Goal: Task Accomplishment & Management: Complete application form

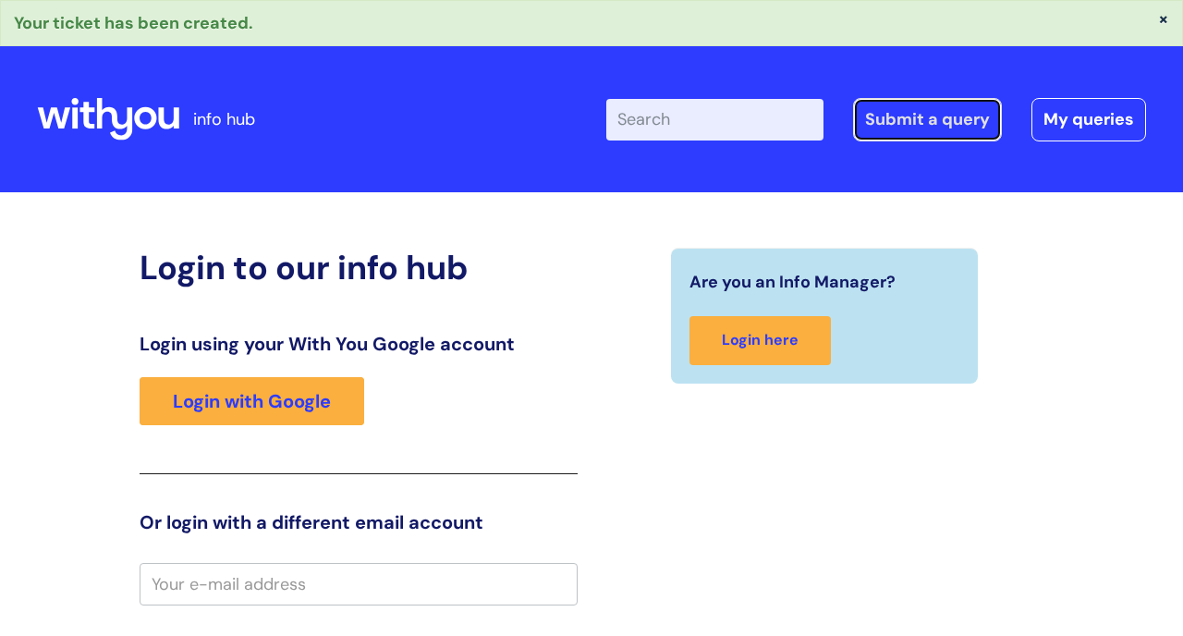
click at [943, 122] on link "Submit a query" at bounding box center [927, 119] width 149 height 43
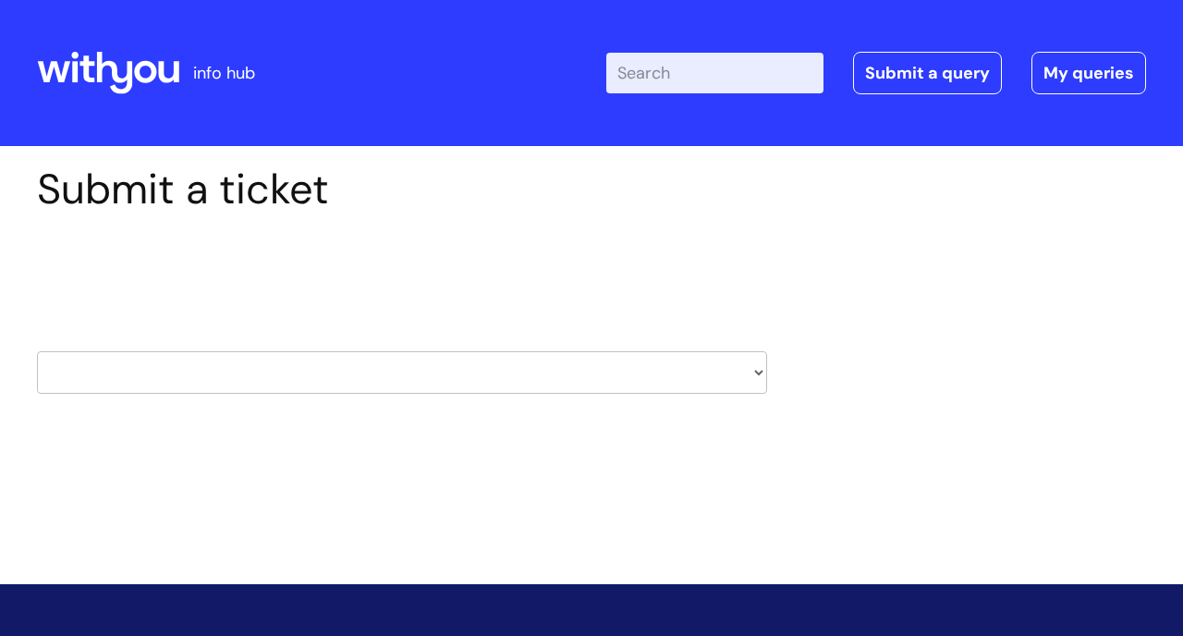
click at [754, 375] on select "HR / People IT and Support Clinical Drug Alerts Finance Accounts Data Support T…" at bounding box center [402, 372] width 730 height 43
select select "treatment_pathways"
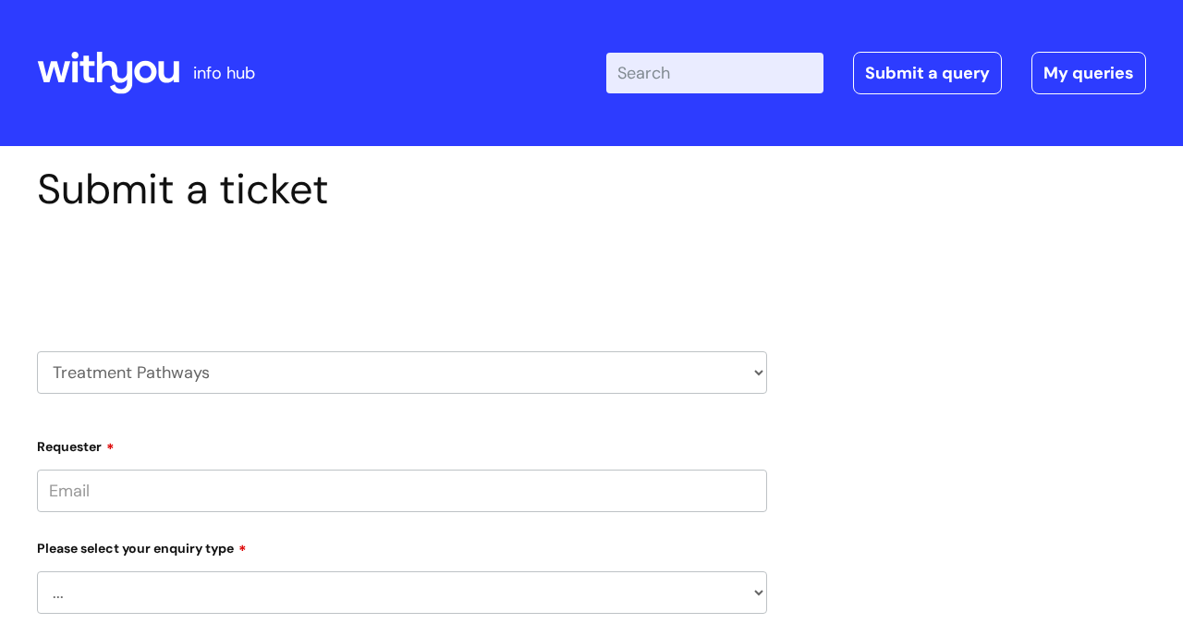
click at [756, 366] on select "HR / People IT and Support Clinical Drug Alerts Finance Accounts Data Support T…" at bounding box center [402, 372] width 730 height 43
select select "hr_/_people"
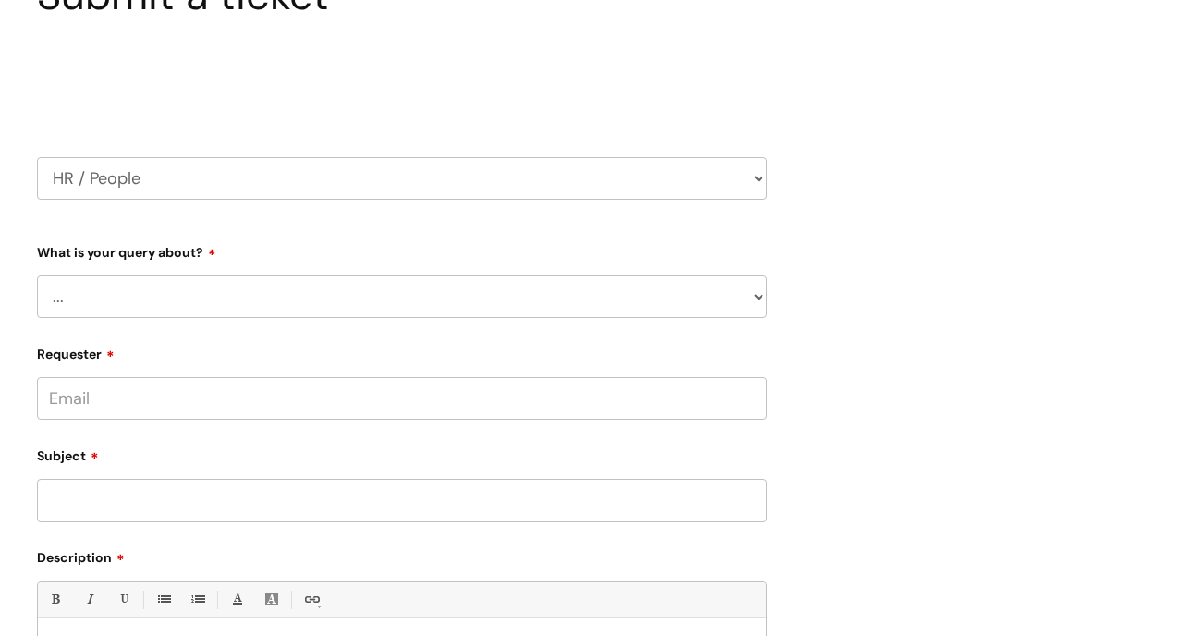
click at [759, 295] on select "... Absence Query Holiday Query Employee change request General HR Query iTrent…" at bounding box center [402, 297] width 730 height 43
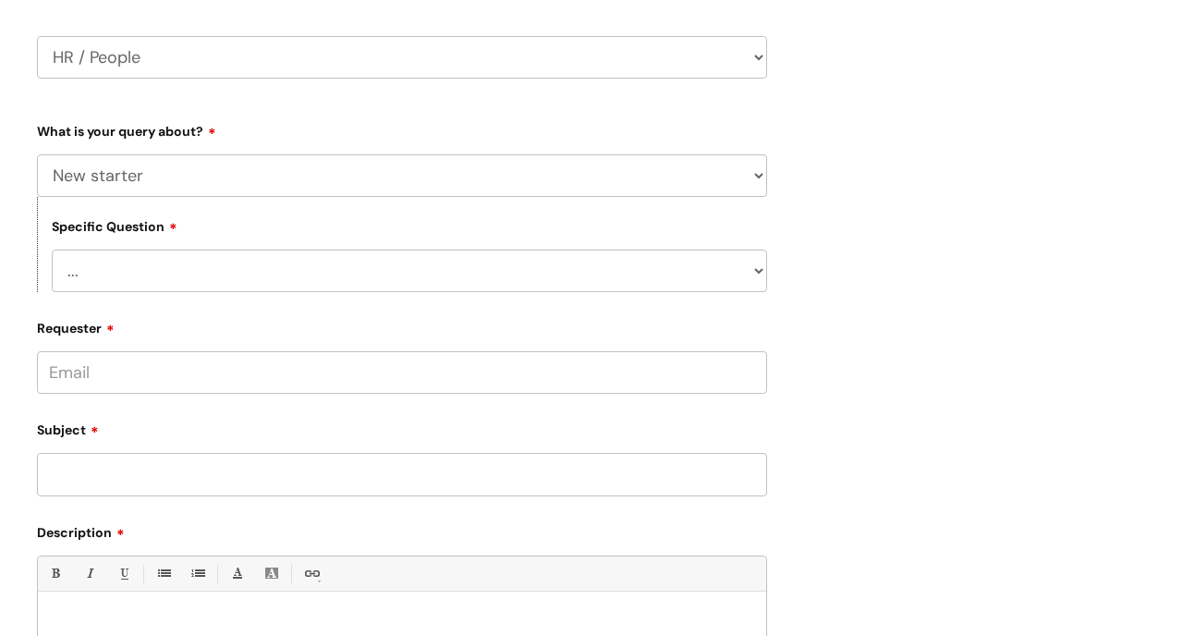
scroll to position [309, 0]
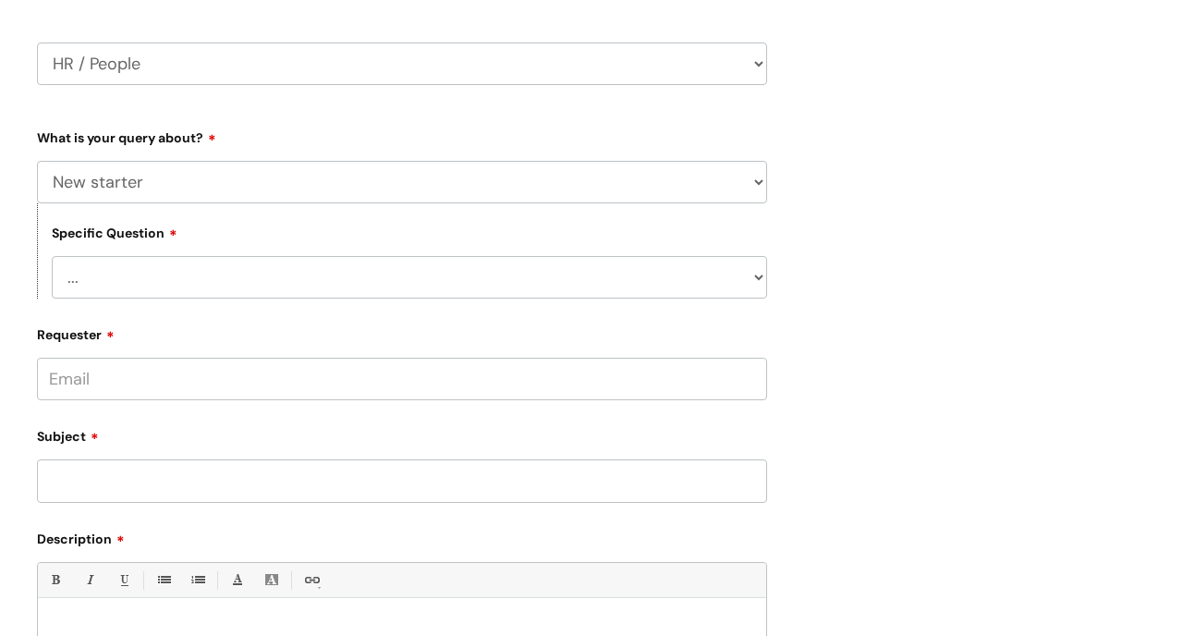
click at [761, 274] on select "... When will my new starter be processed on iTrent When will my new starter re…" at bounding box center [410, 277] width 716 height 43
click at [763, 178] on select "... Absence Query Holiday Query Employee change request General HR Query iTrent…" at bounding box center [402, 182] width 730 height 43
select select "Security Watchdog - Onboarding of candidates"
click at [756, 283] on select "... Check the progress of a candidate General onboarding query New contract for…" at bounding box center [410, 277] width 716 height 43
select select "General onboarding query"
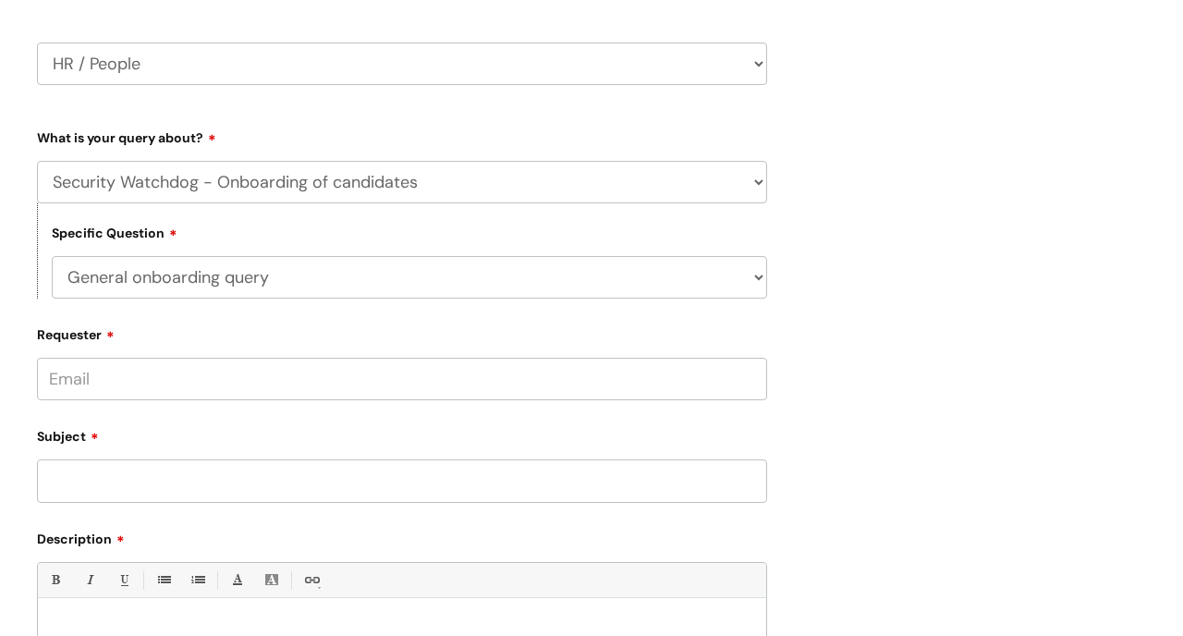
scroll to position [375, 0]
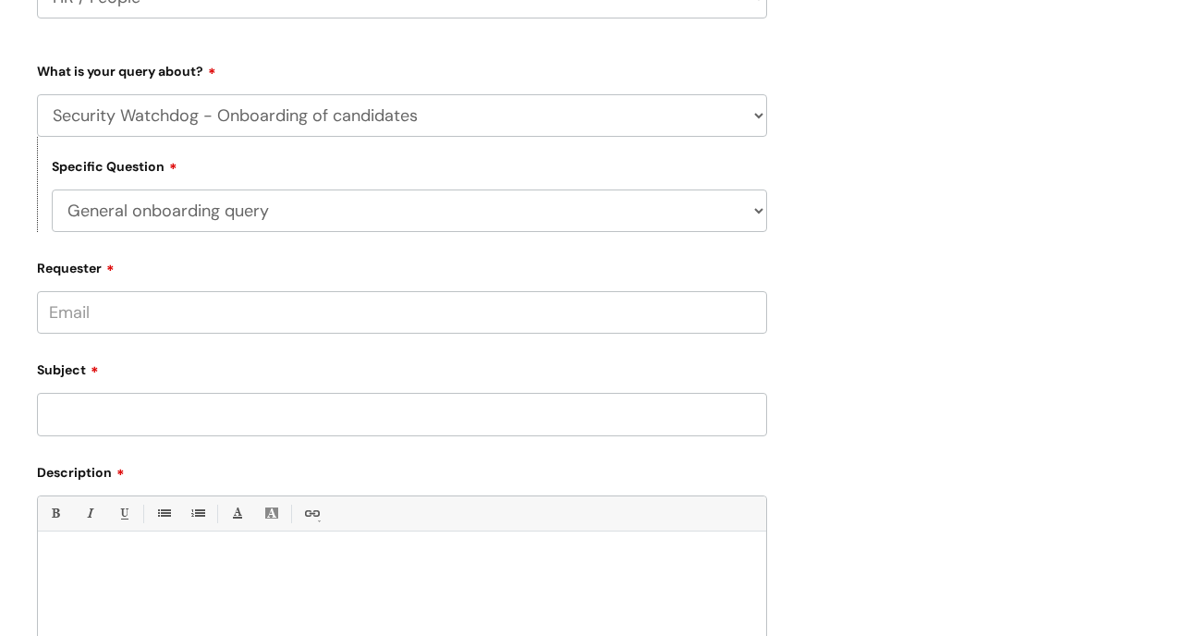
click at [329, 286] on div "Requester" at bounding box center [402, 293] width 730 height 82
click at [256, 326] on input "Requester" at bounding box center [402, 312] width 730 height 43
click at [201, 420] on div "Subject" at bounding box center [402, 395] width 730 height 82
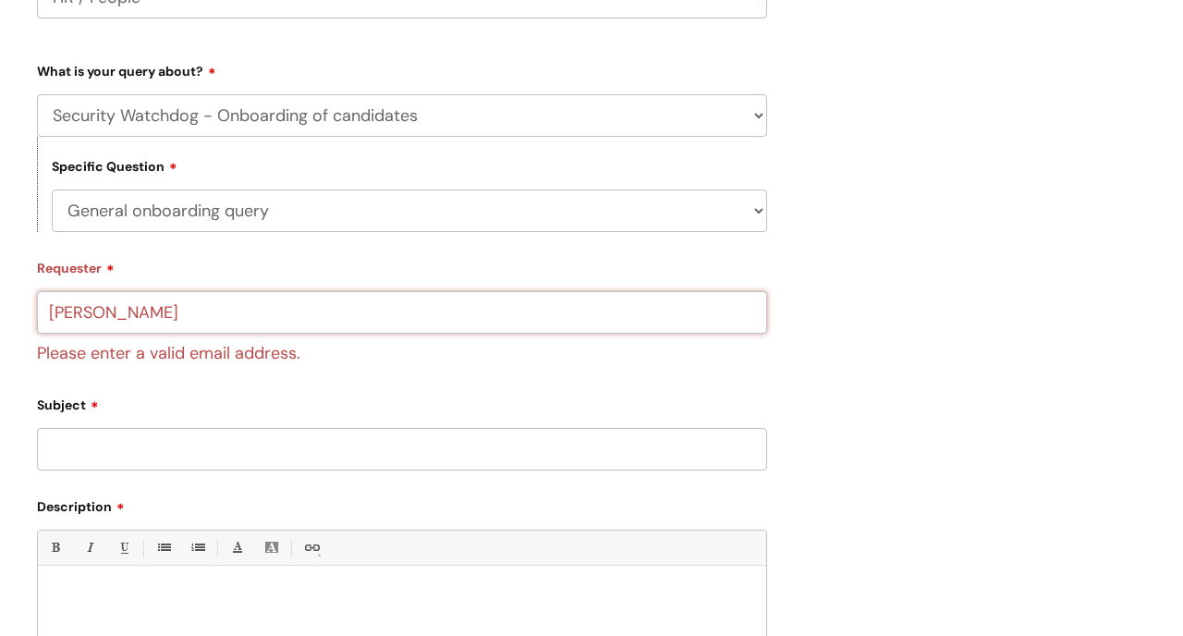
click at [187, 323] on input "Claire Rouse" at bounding box center [402, 312] width 730 height 43
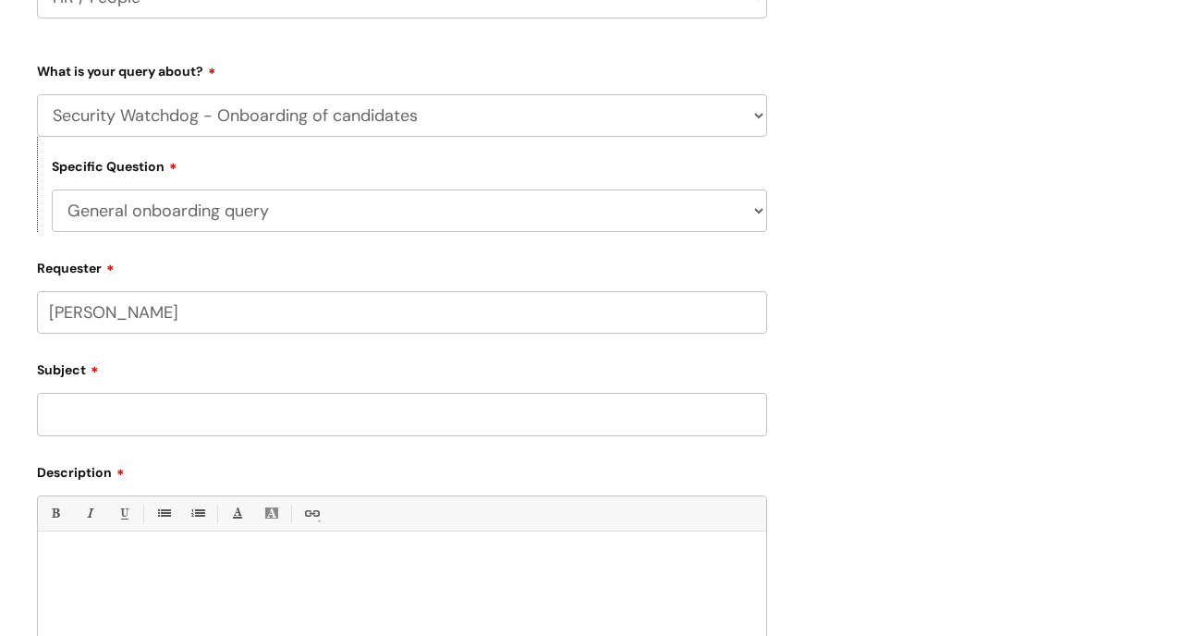
click at [131, 420] on div "Subject" at bounding box center [402, 395] width 730 height 82
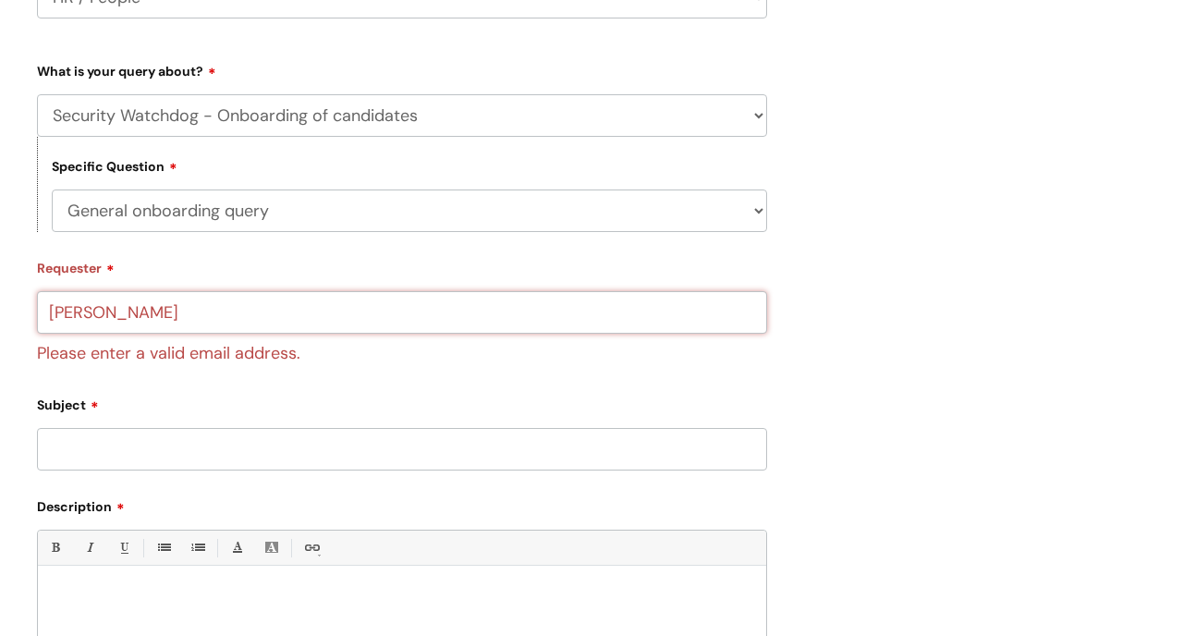
click at [110, 317] on input "Claire" at bounding box center [402, 312] width 730 height 43
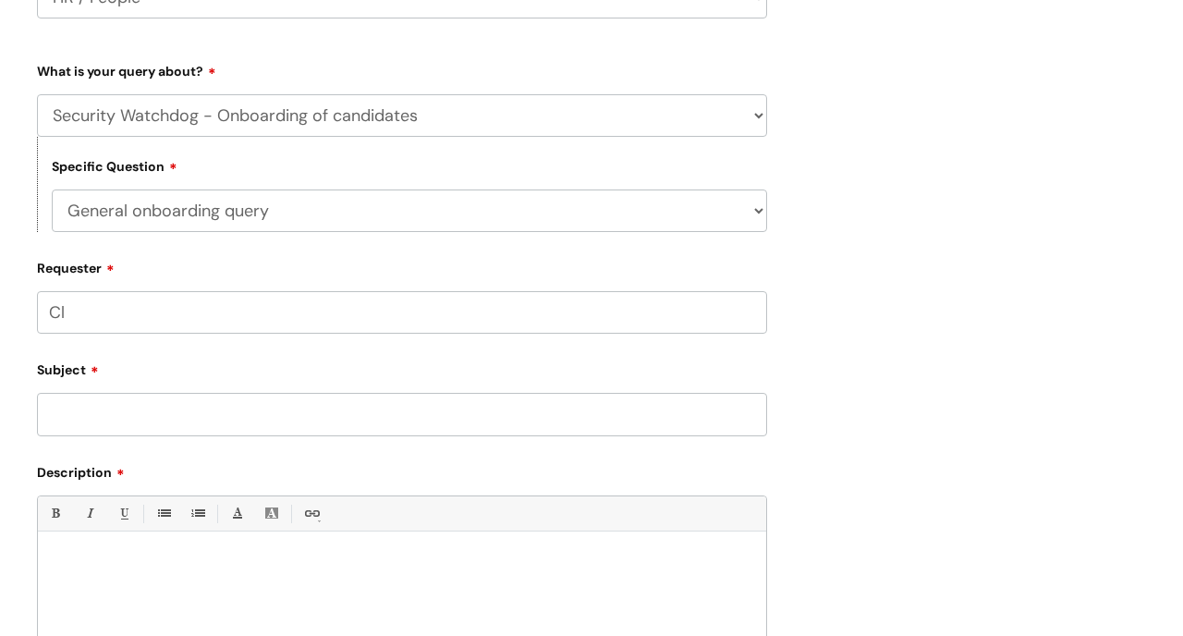
type input "C"
type input "claire.rouse@wearewithyou.org.uk"
click at [118, 420] on input "Subject" at bounding box center [402, 414] width 730 height 43
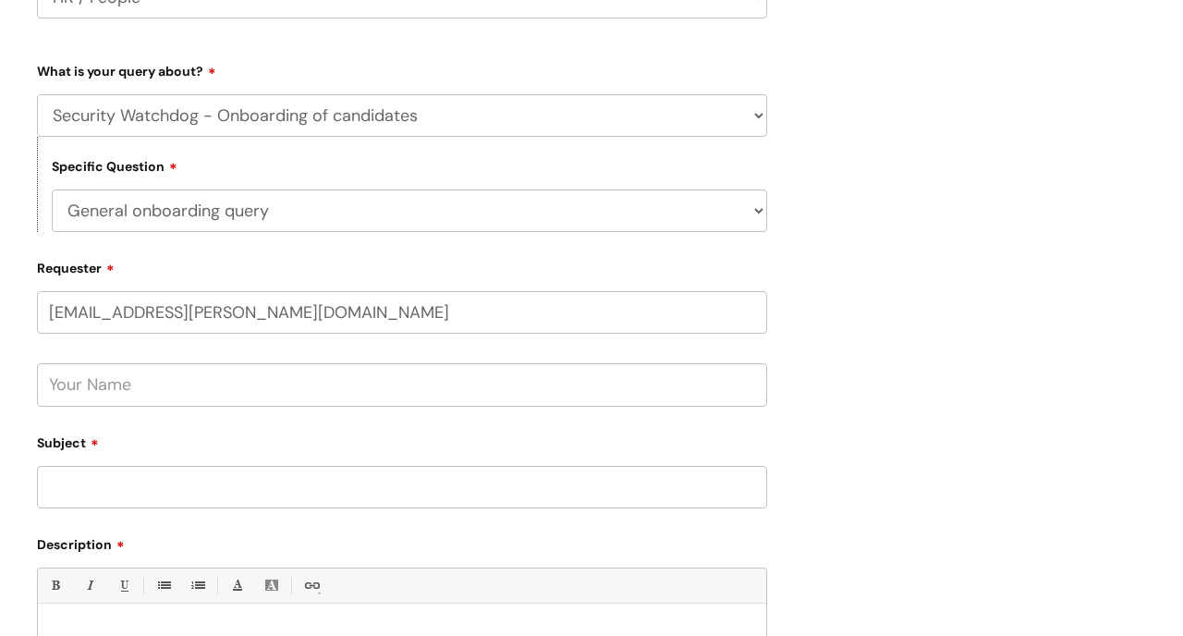
click at [106, 398] on input "text" at bounding box center [402, 384] width 730 height 43
type input "Claire"
click at [82, 492] on input "Subject" at bounding box center [402, 487] width 730 height 43
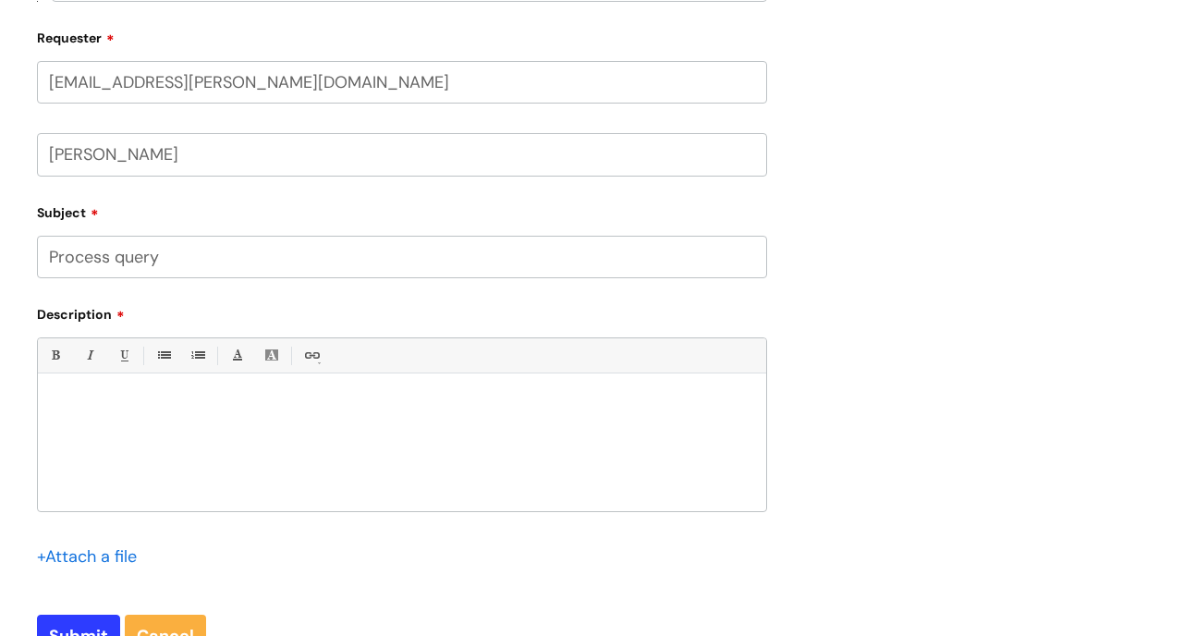
scroll to position [614, 0]
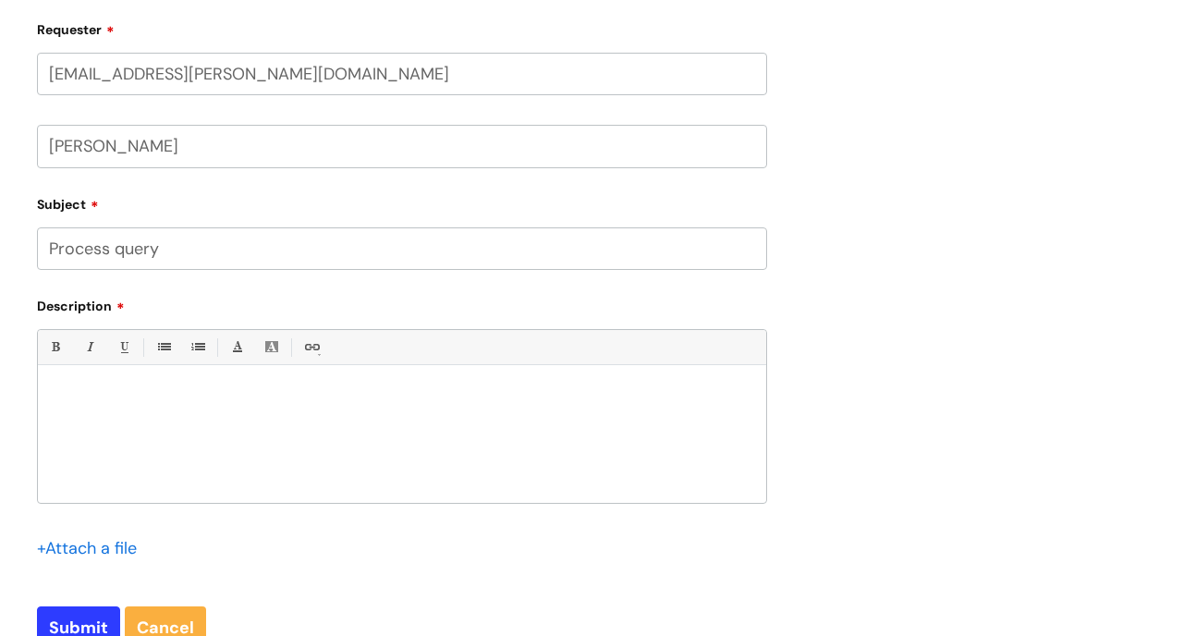
type input "Process query"
click at [114, 391] on p at bounding box center [402, 397] width 701 height 17
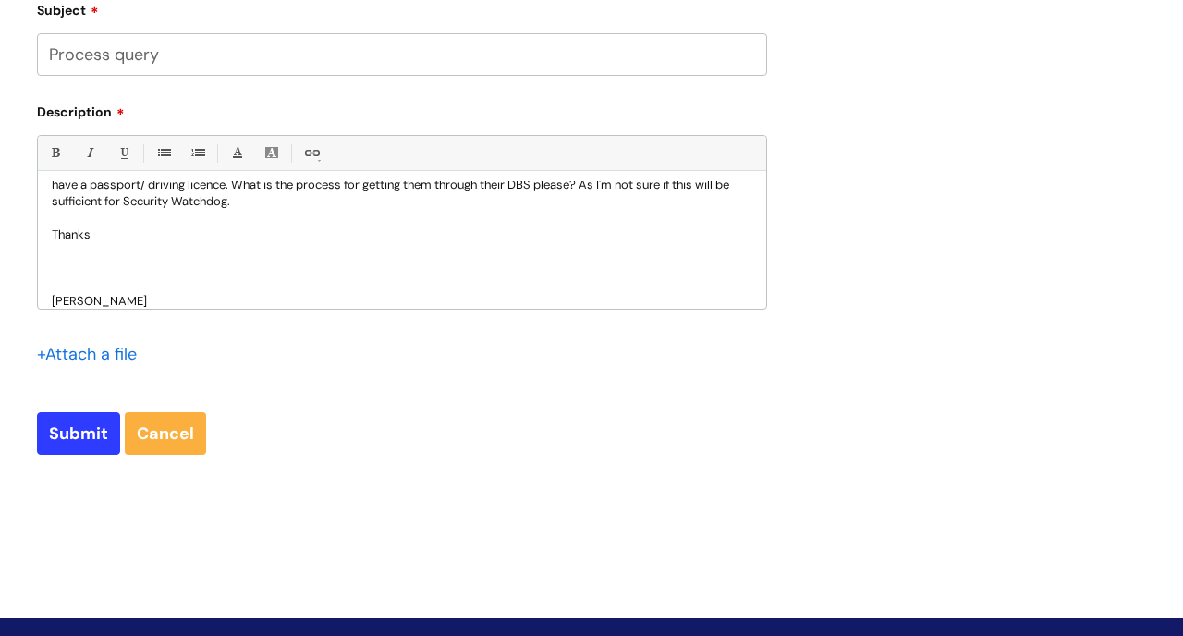
scroll to position [812, 0]
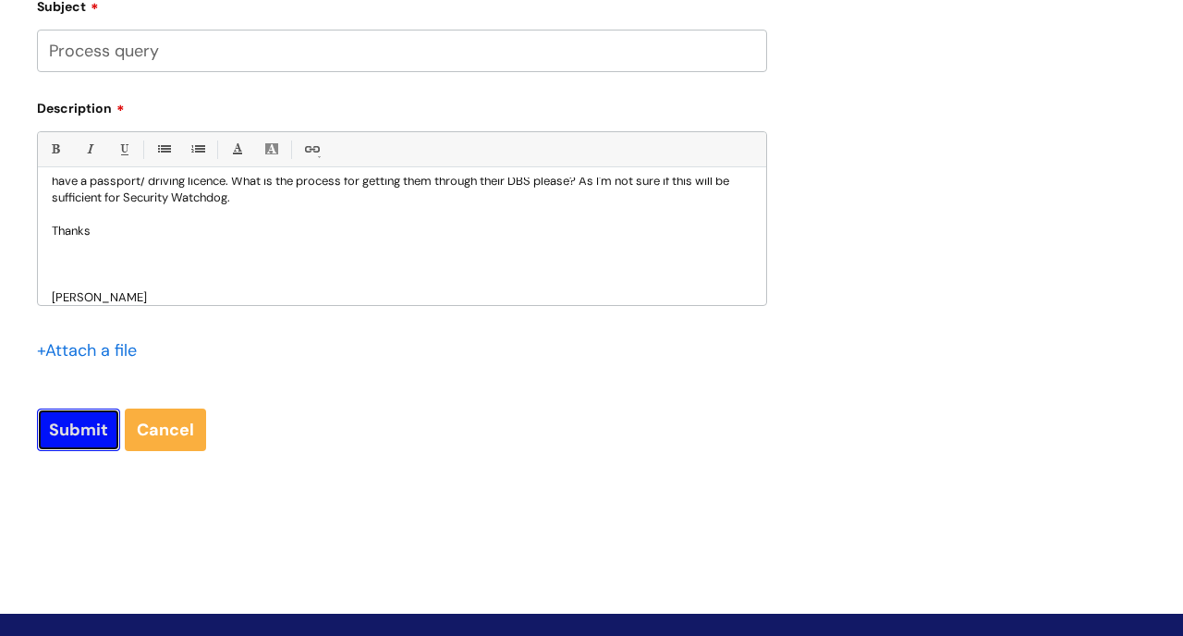
click at [92, 434] on input "Submit" at bounding box center [78, 430] width 83 height 43
type input "Please Wait..."
